Goal: Find specific page/section: Find specific page/section

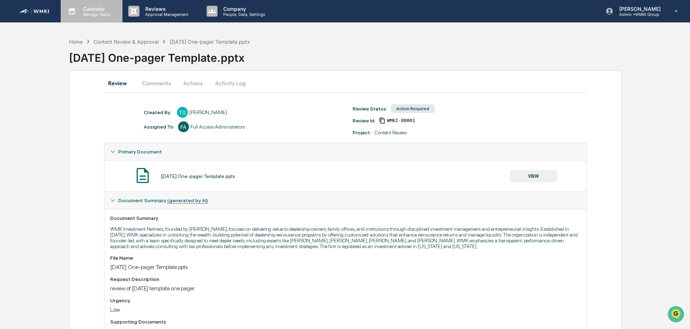
click at [91, 6] on p "Calendar" at bounding box center [95, 9] width 36 height 6
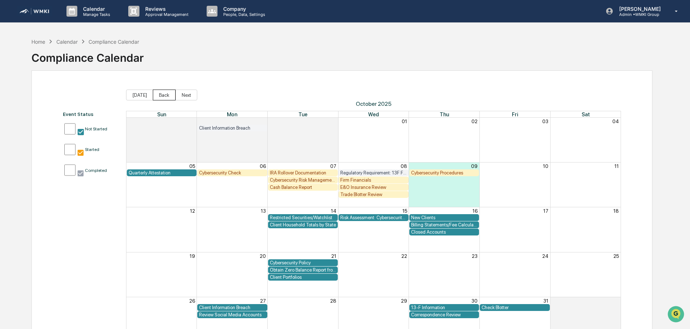
click at [164, 95] on button "Back" at bounding box center [164, 95] width 23 height 11
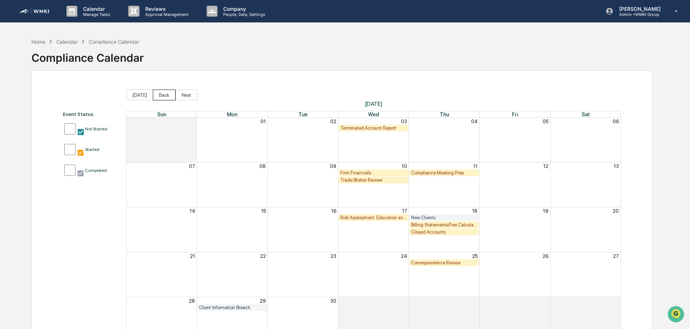
click at [164, 95] on button "Back" at bounding box center [164, 95] width 23 height 11
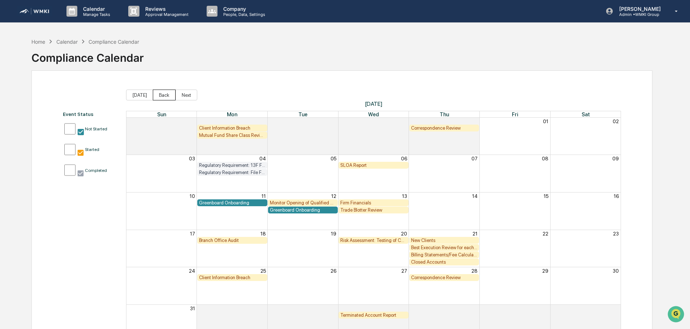
click at [164, 95] on button "Back" at bounding box center [164, 95] width 23 height 11
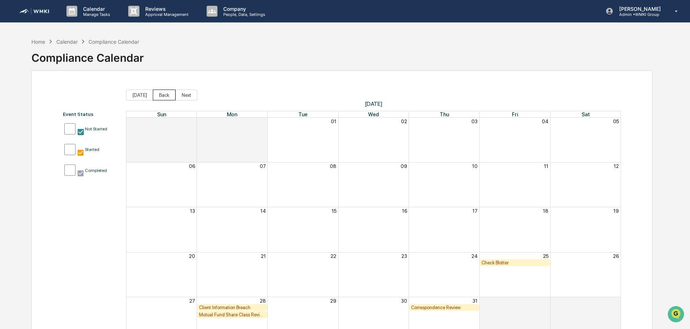
click at [164, 95] on button "Back" at bounding box center [164, 95] width 23 height 11
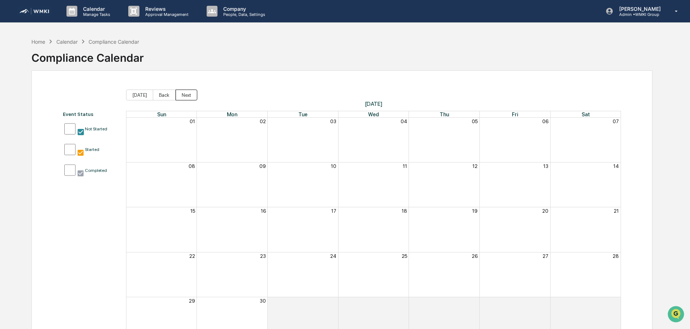
click at [177, 96] on button "Next" at bounding box center [187, 95] width 22 height 11
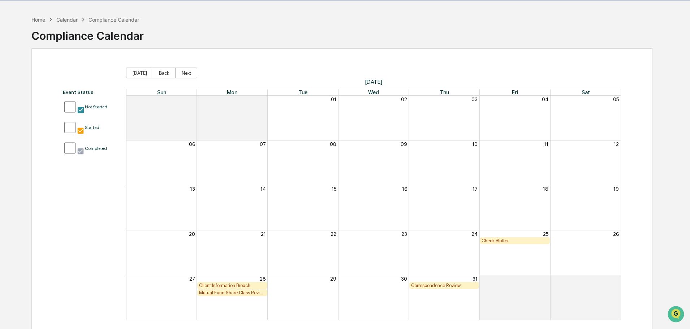
scroll to position [34, 0]
